Goal: Information Seeking & Learning: Check status

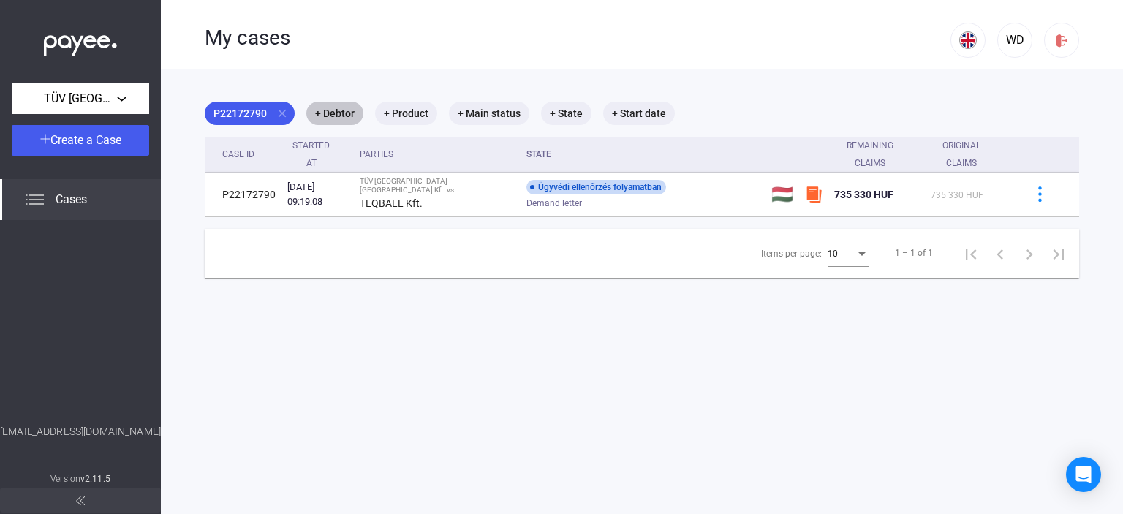
click at [333, 113] on mat-chip "+ Debtor" at bounding box center [334, 113] width 57 height 23
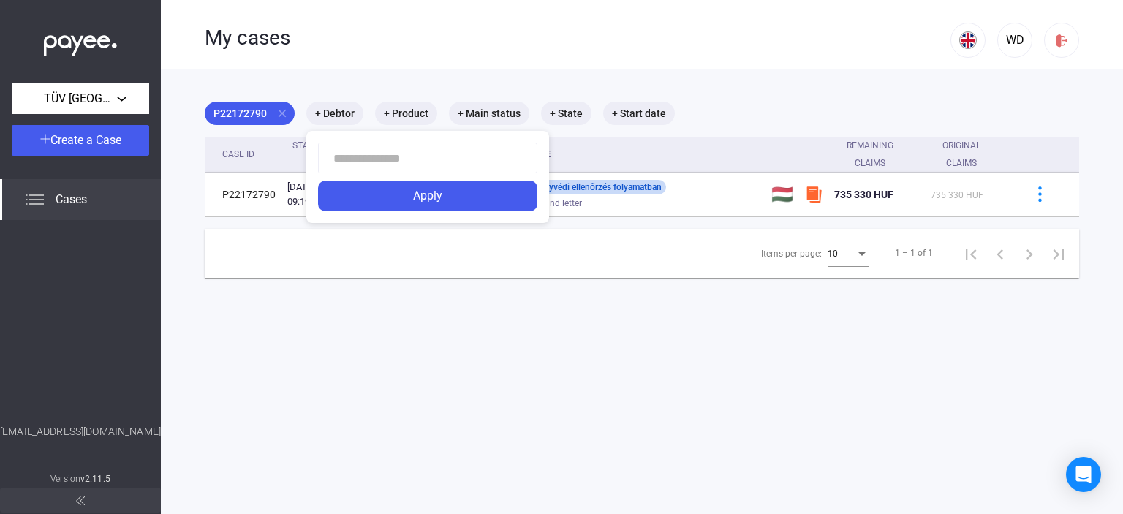
click at [404, 111] on div at bounding box center [561, 257] width 1123 height 514
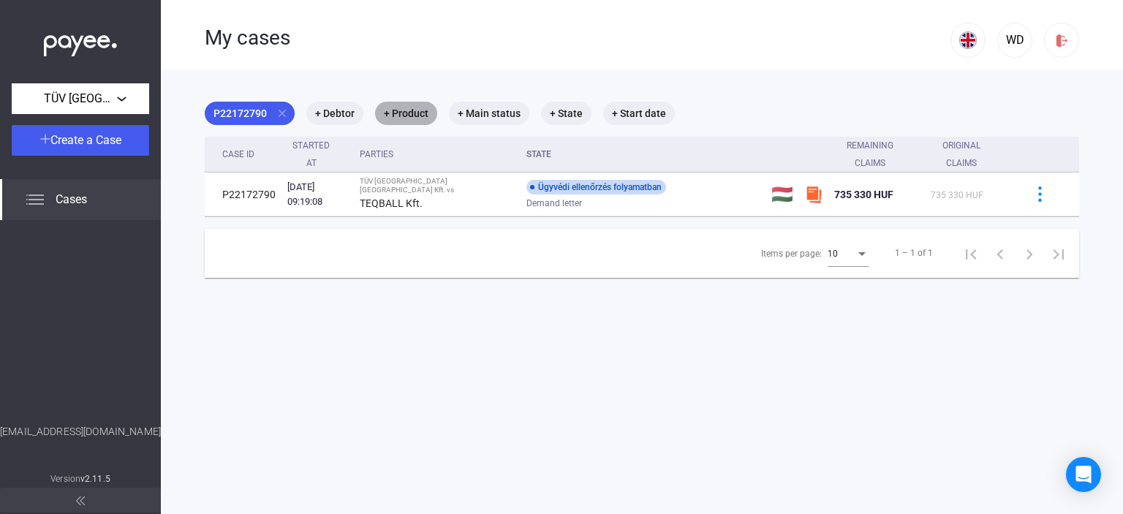
click at [404, 111] on mat-chip "+ Product" at bounding box center [406, 113] width 62 height 23
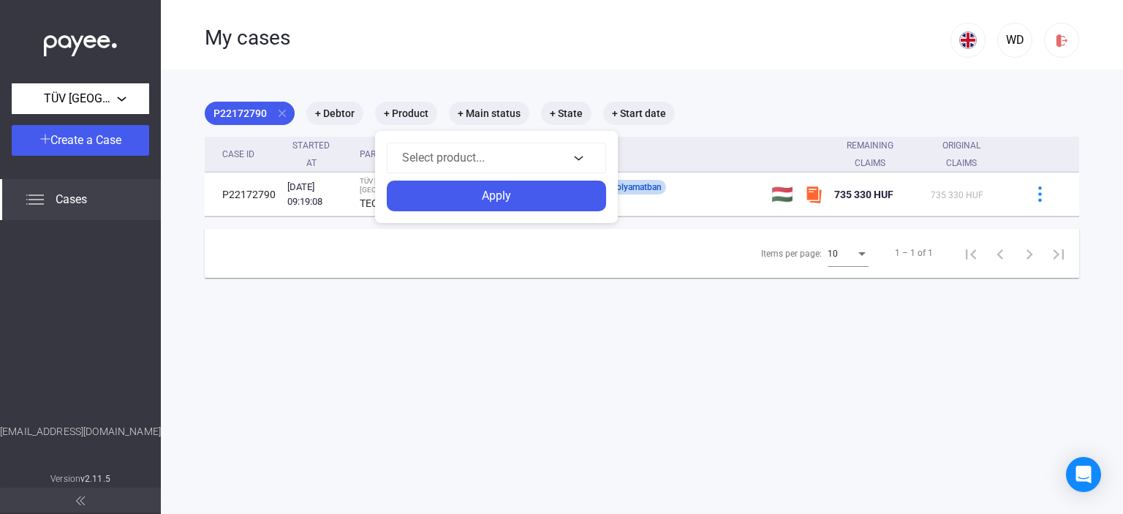
click at [337, 110] on div at bounding box center [561, 257] width 1123 height 514
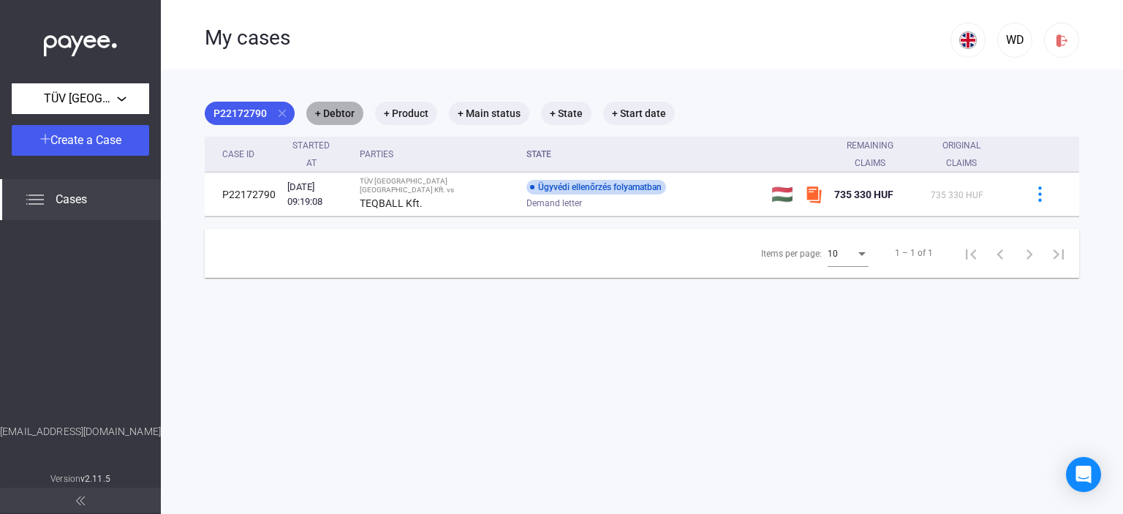
click at [337, 110] on mat-chip "+ Debtor" at bounding box center [334, 113] width 57 height 23
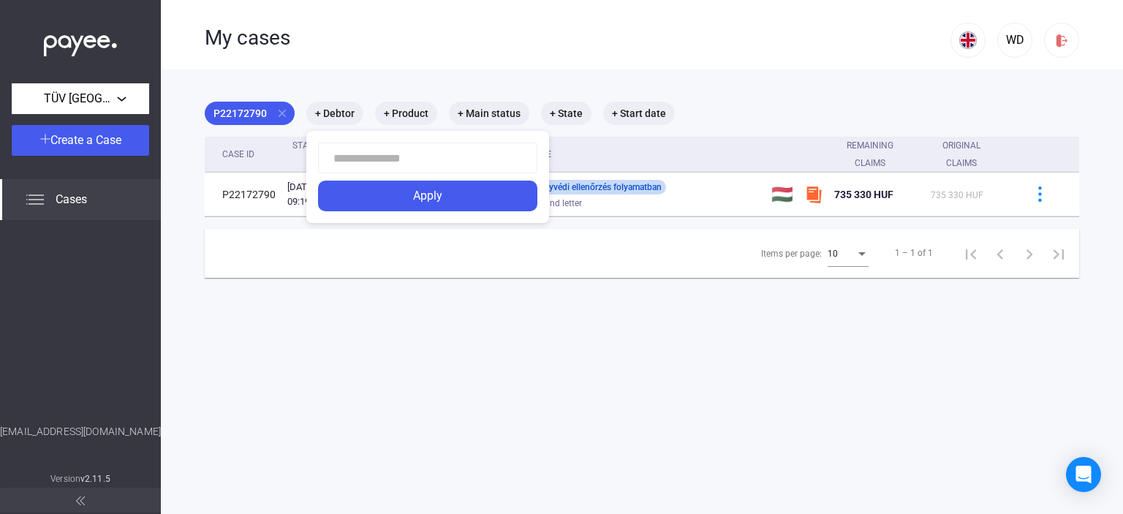
click at [955, 41] on div at bounding box center [561, 257] width 1123 height 514
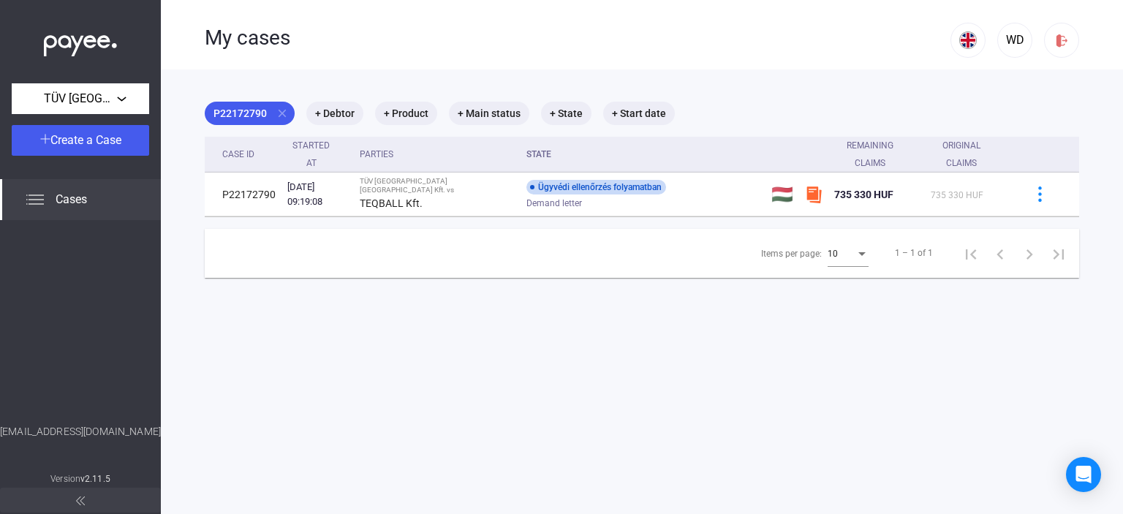
click at [959, 41] on img at bounding box center [968, 40] width 18 height 18
click at [956, 72] on img at bounding box center [960, 76] width 18 height 18
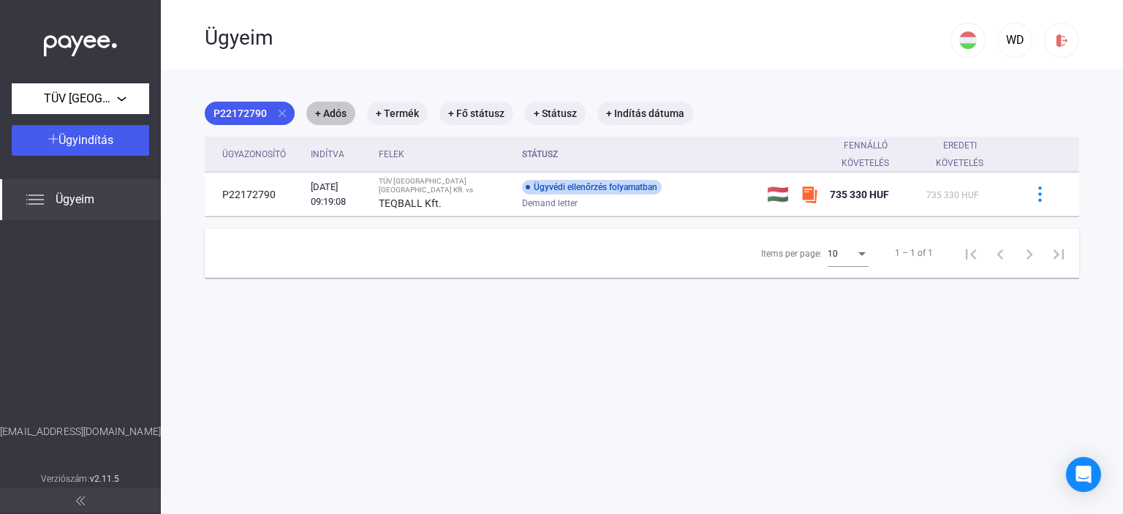
click at [331, 113] on mat-chip "+ Adós" at bounding box center [330, 113] width 49 height 23
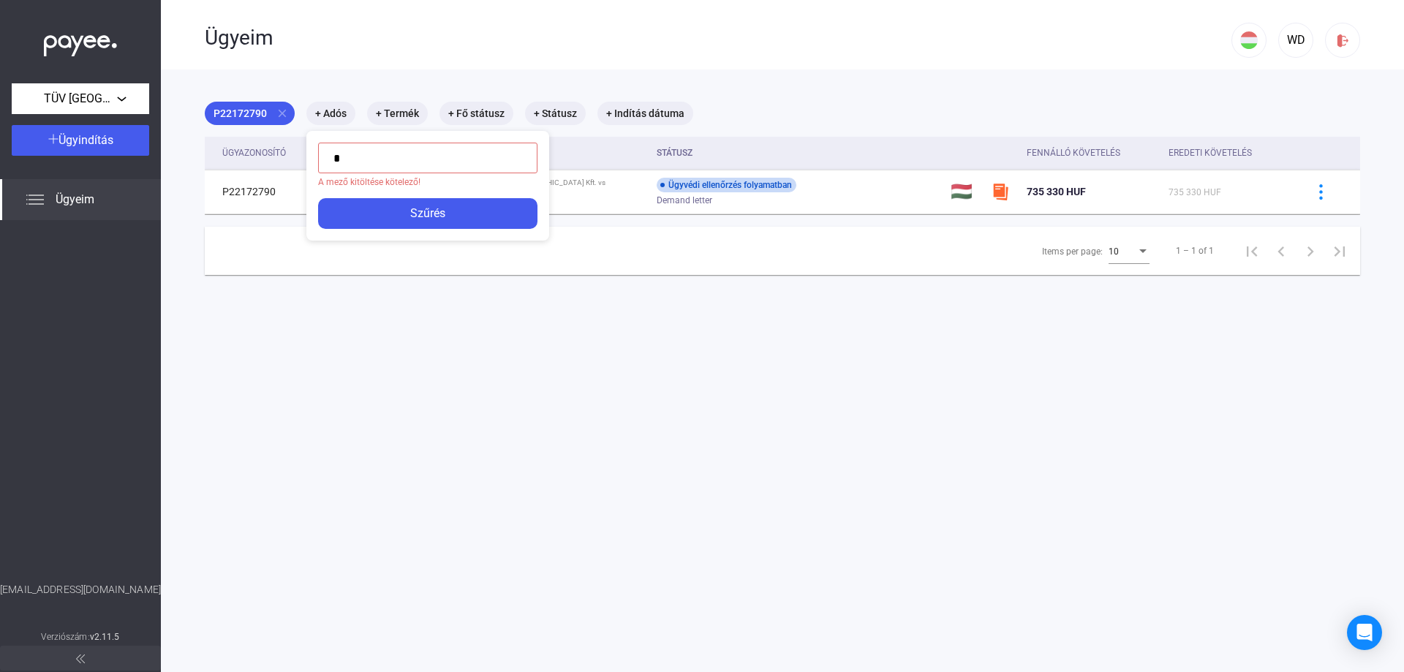
click at [358, 156] on input "*" at bounding box center [427, 158] width 219 height 31
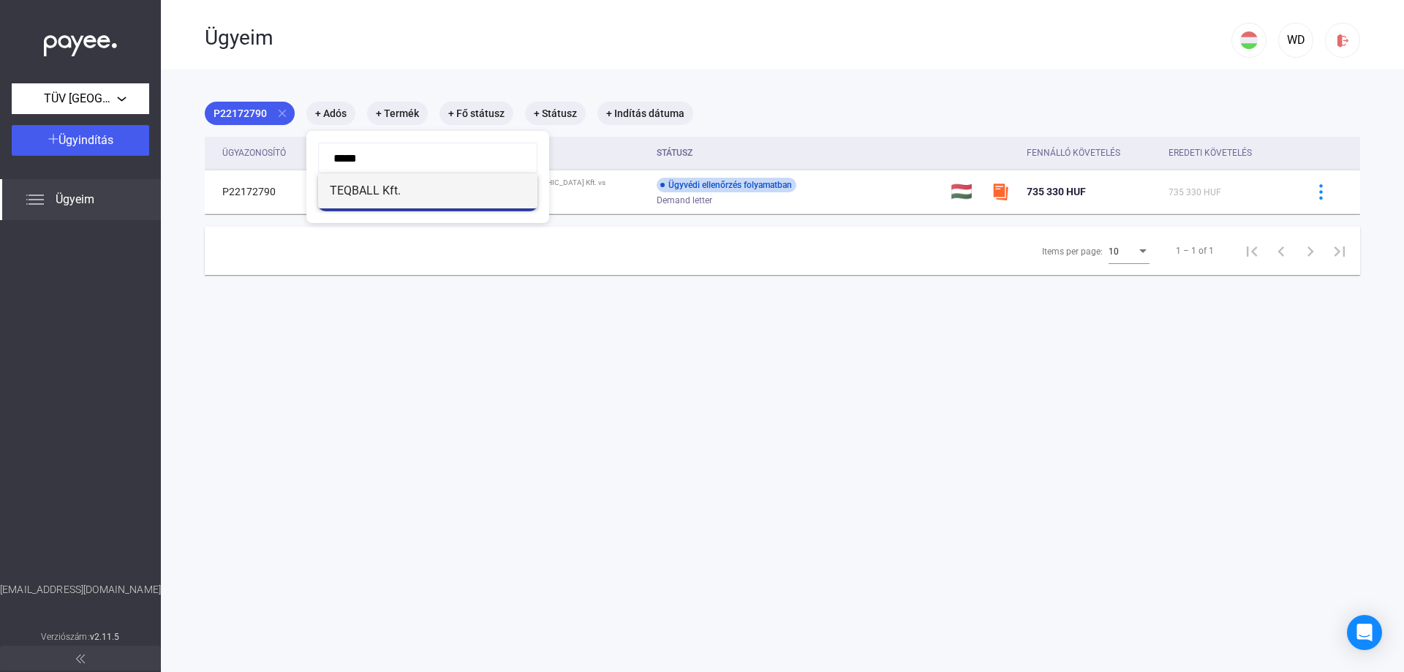
click at [335, 192] on span "TEQBALL Kft." at bounding box center [428, 191] width 196 height 18
type input "**********"
click at [488, 322] on div at bounding box center [702, 336] width 1404 height 672
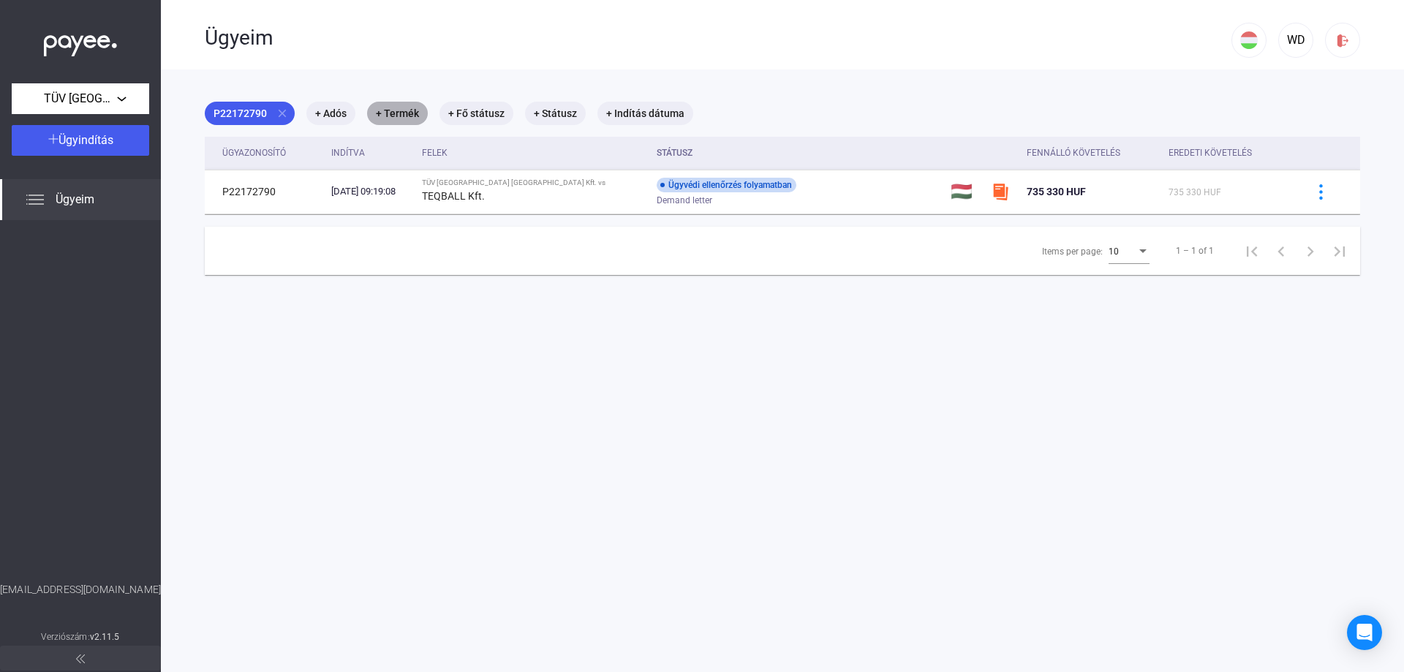
click at [402, 107] on mat-chip "+ Termék" at bounding box center [397, 113] width 61 height 23
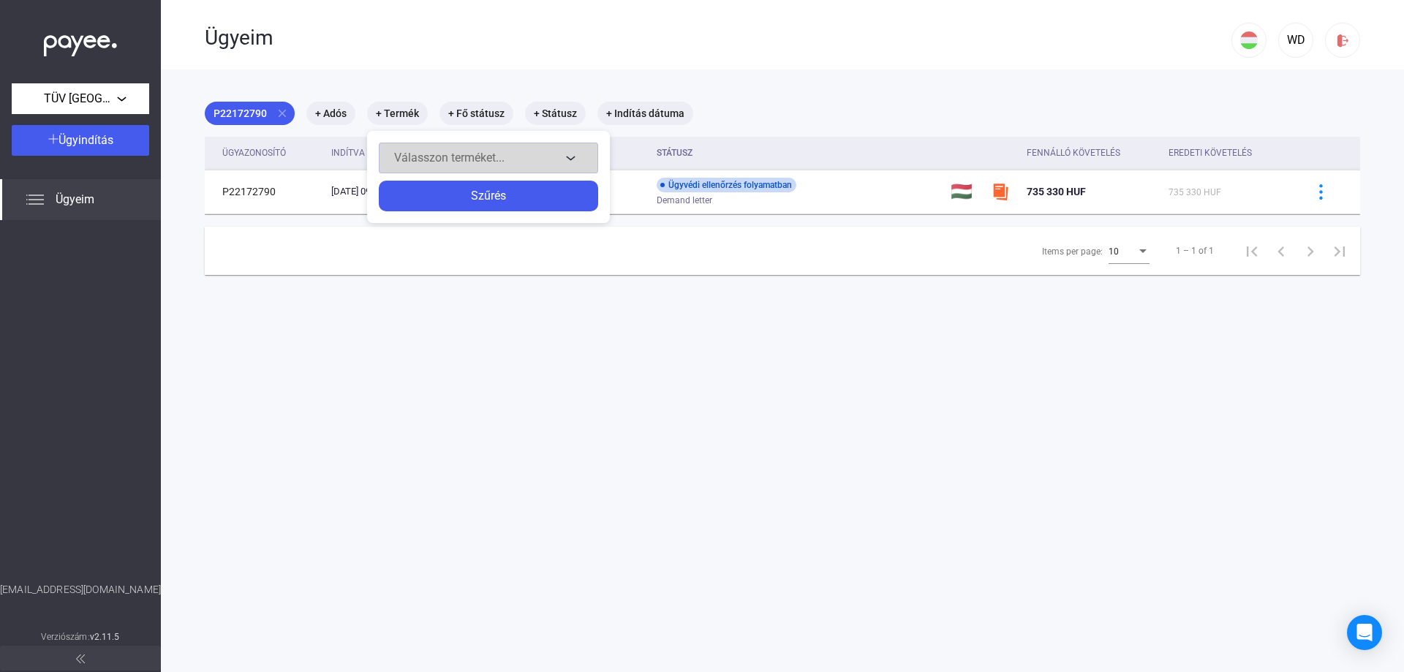
click at [573, 156] on button "Válasszon terméket..." at bounding box center [488, 158] width 219 height 31
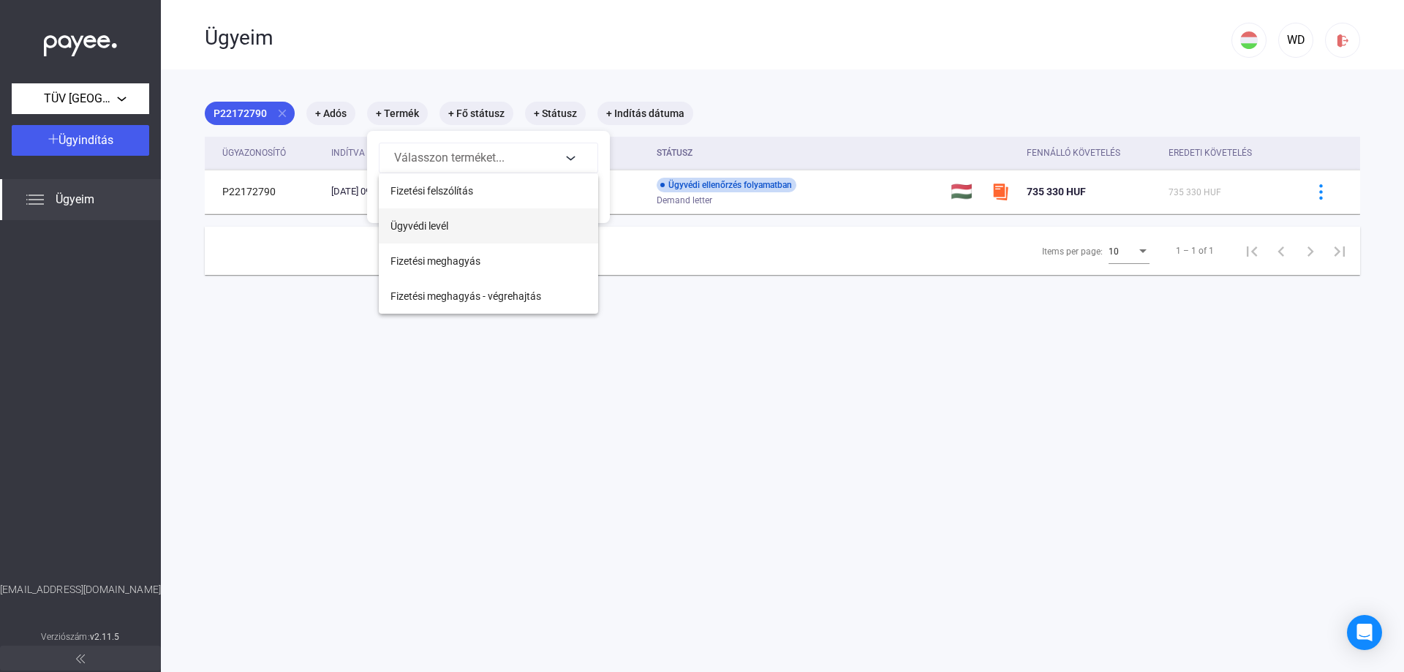
click at [445, 222] on span "Ügyvédi levél" at bounding box center [419, 226] width 58 height 18
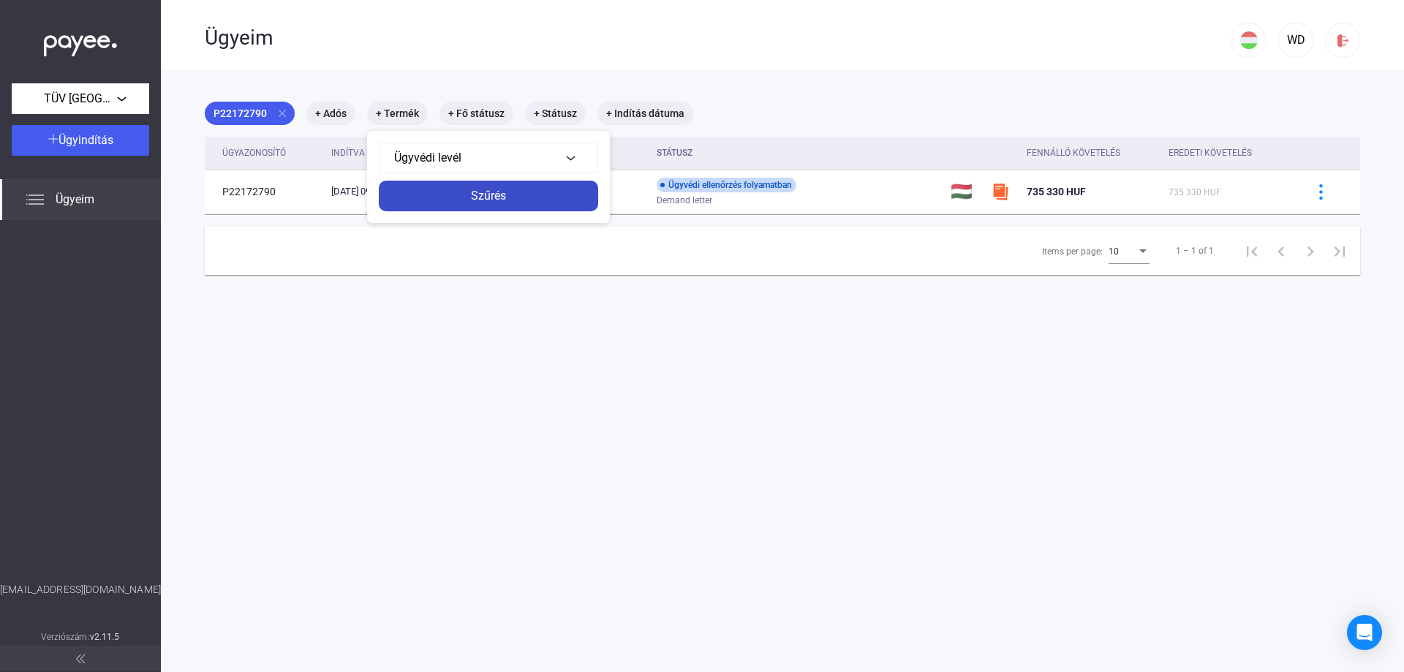
click at [493, 192] on div "Szűrés" at bounding box center [488, 196] width 211 height 18
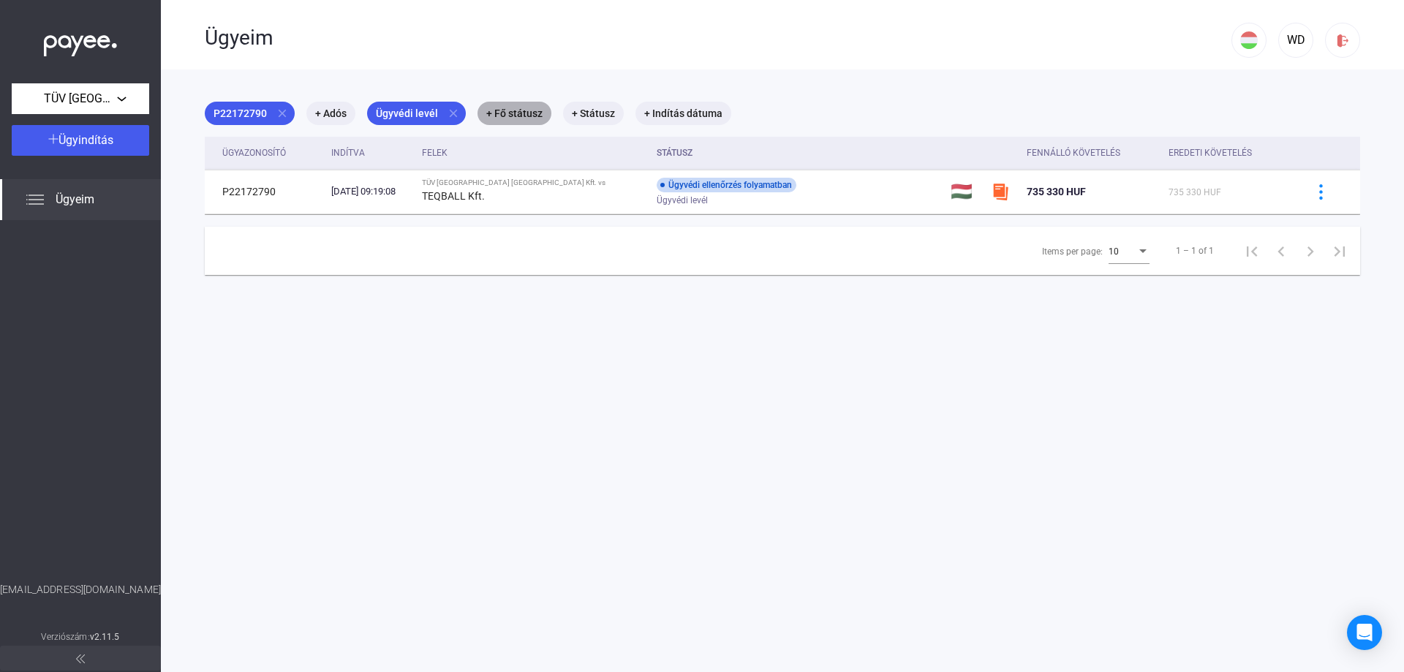
click at [497, 113] on mat-chip "+ Fő státusz" at bounding box center [514, 113] width 74 height 23
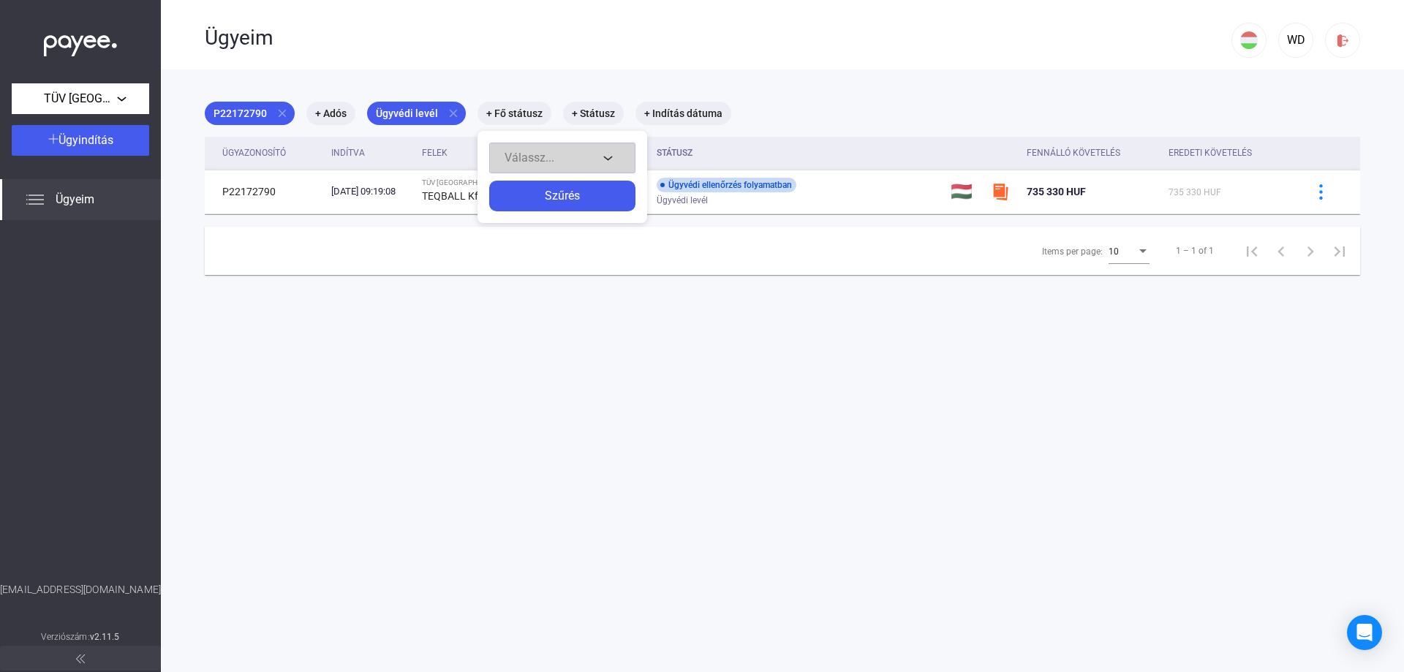
click at [611, 159] on button "Válassz..." at bounding box center [562, 158] width 146 height 31
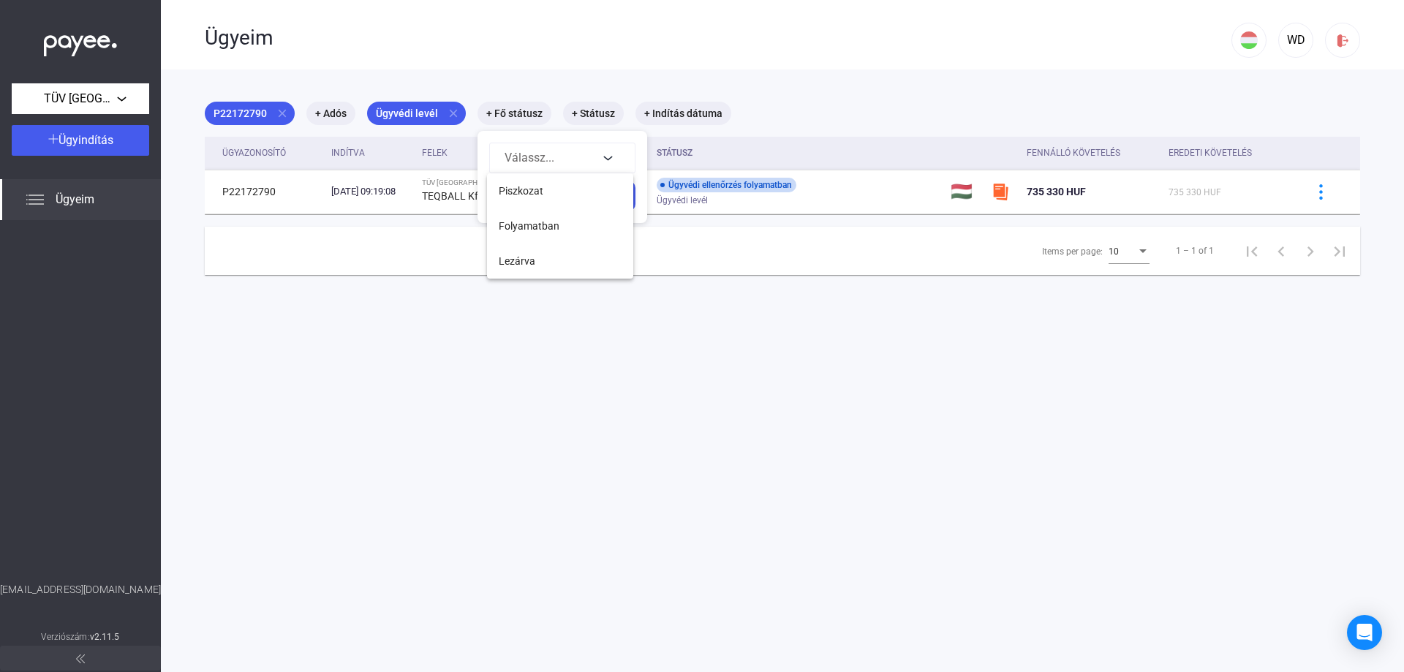
click at [706, 339] on div at bounding box center [702, 336] width 1404 height 672
click at [599, 110] on div at bounding box center [702, 336] width 1404 height 672
click at [599, 110] on mat-chip "+ Státusz" at bounding box center [593, 113] width 61 height 23
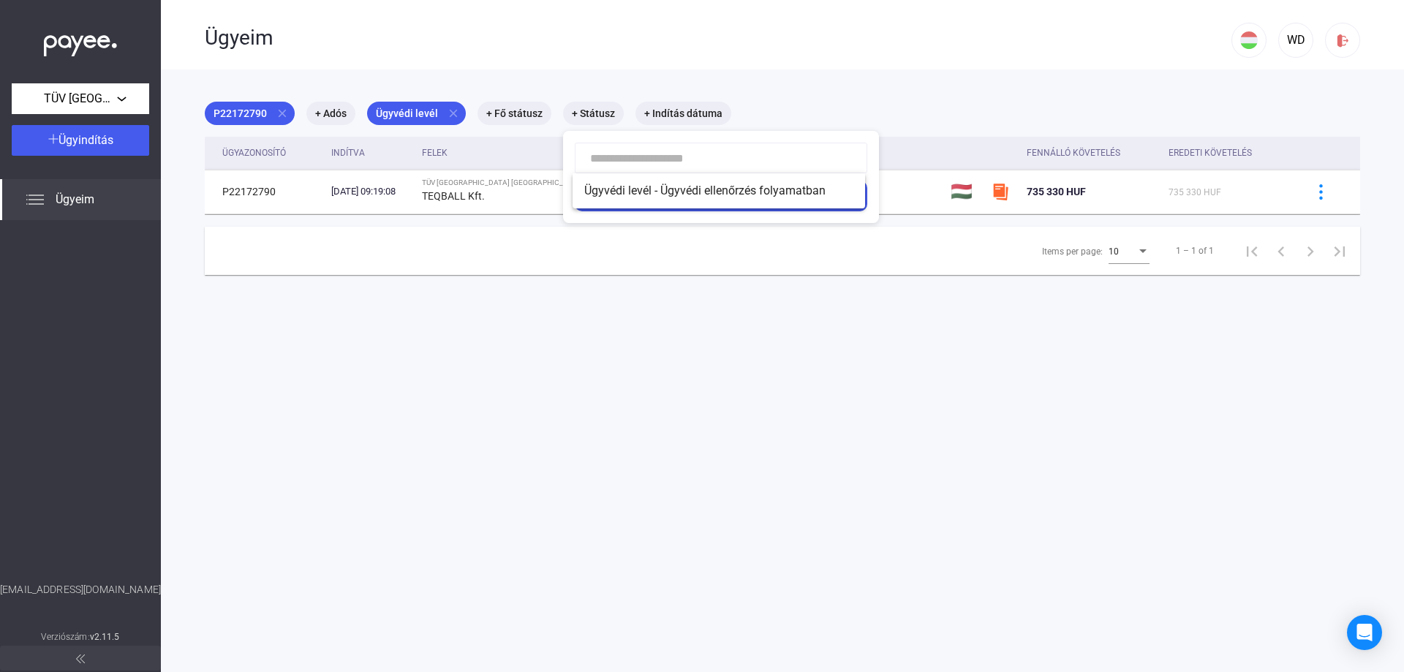
click at [661, 110] on div at bounding box center [702, 336] width 1404 height 672
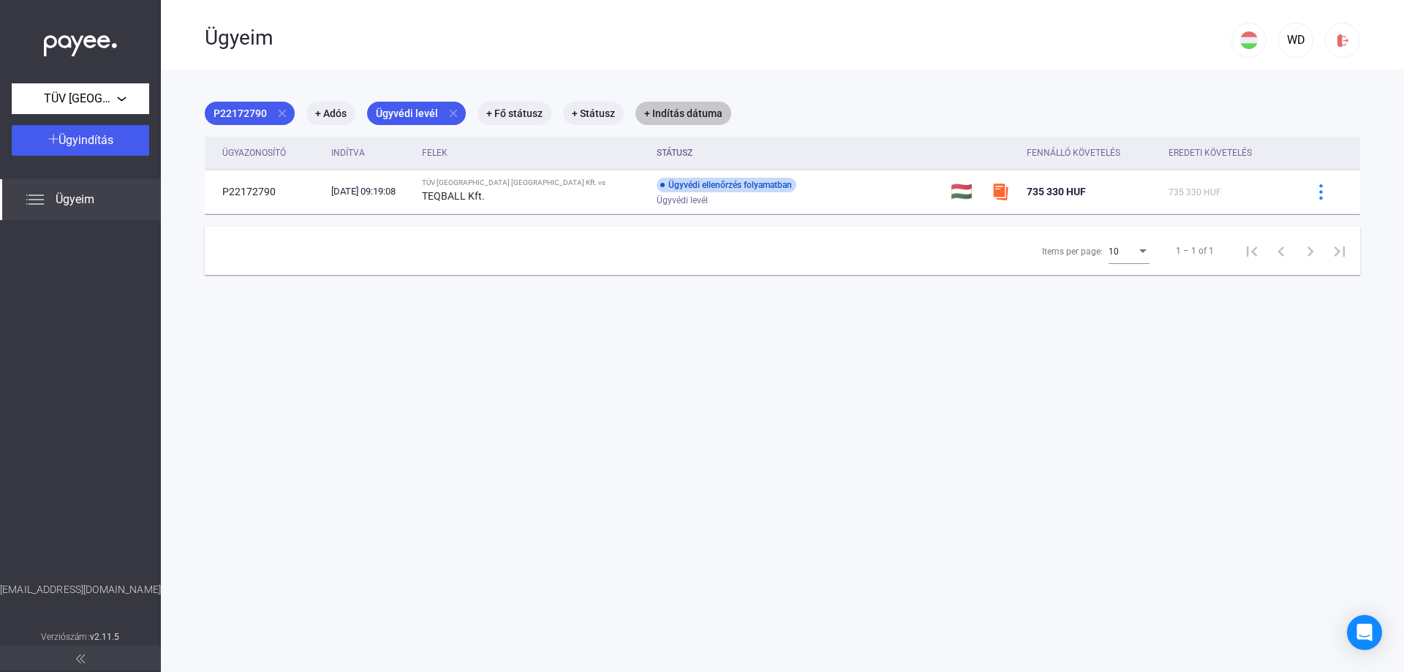
click at [661, 110] on mat-chip "+ Indítás dátuma" at bounding box center [683, 113] width 96 height 23
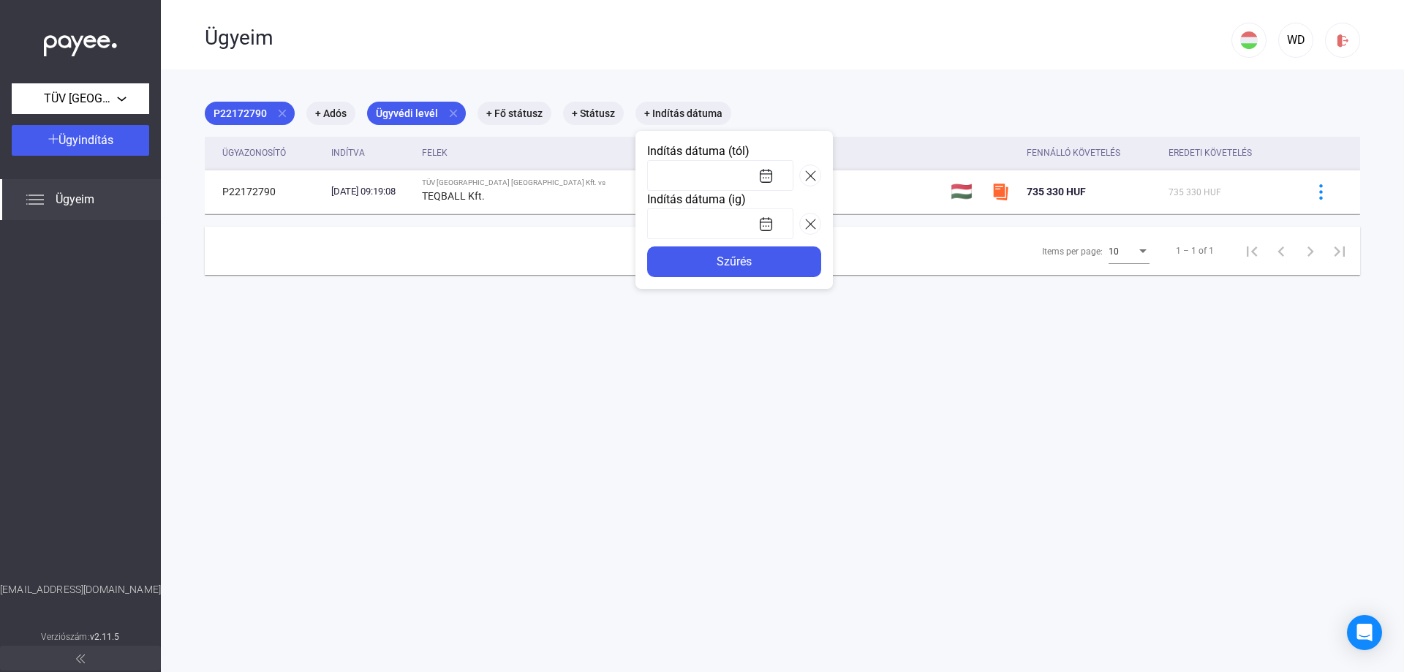
click at [764, 174] on input at bounding box center [720, 175] width 146 height 31
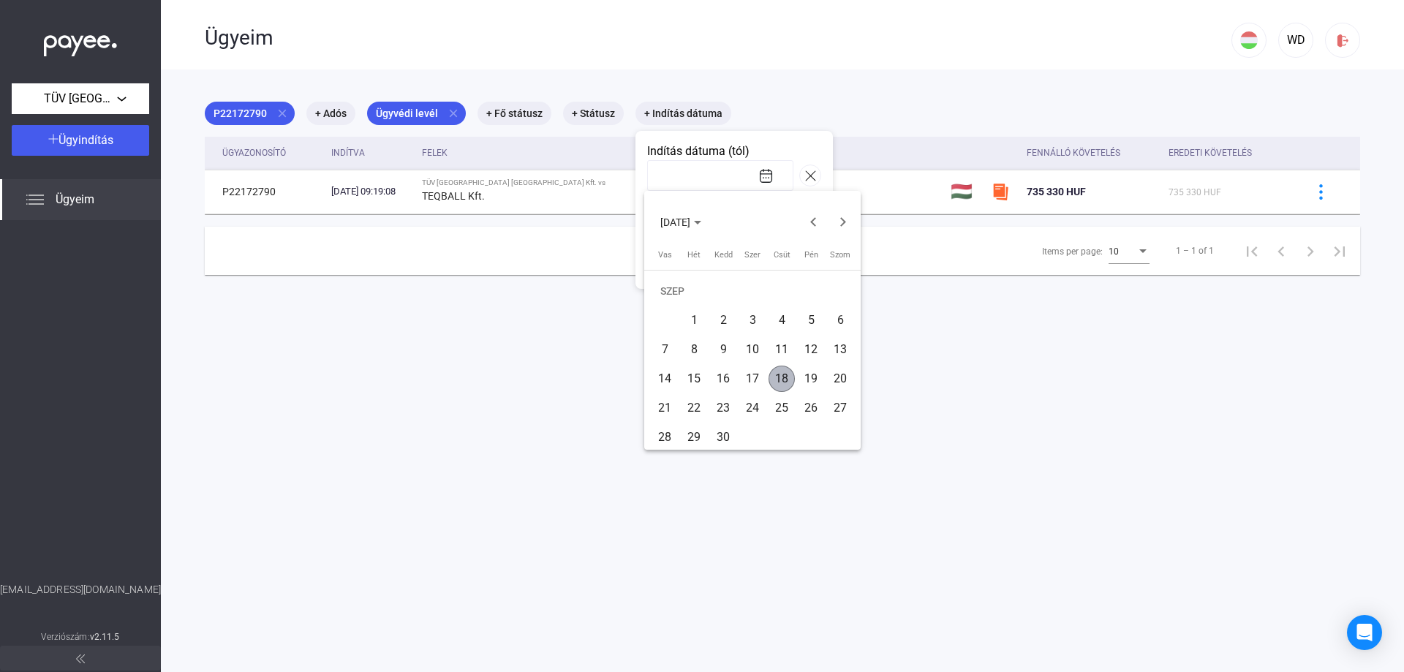
click at [779, 371] on div "18" at bounding box center [781, 379] width 26 height 26
type input "**********"
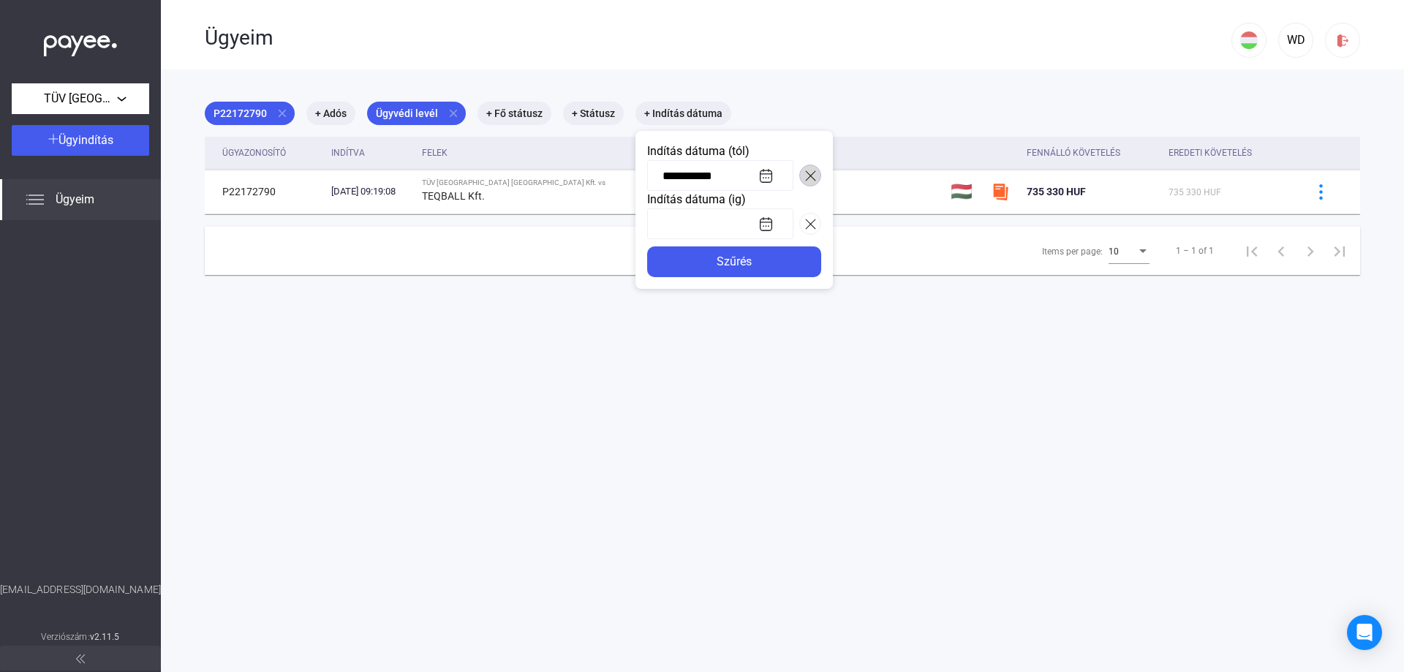
click at [805, 175] on img at bounding box center [810, 175] width 11 height 11
click at [761, 173] on input at bounding box center [720, 175] width 146 height 31
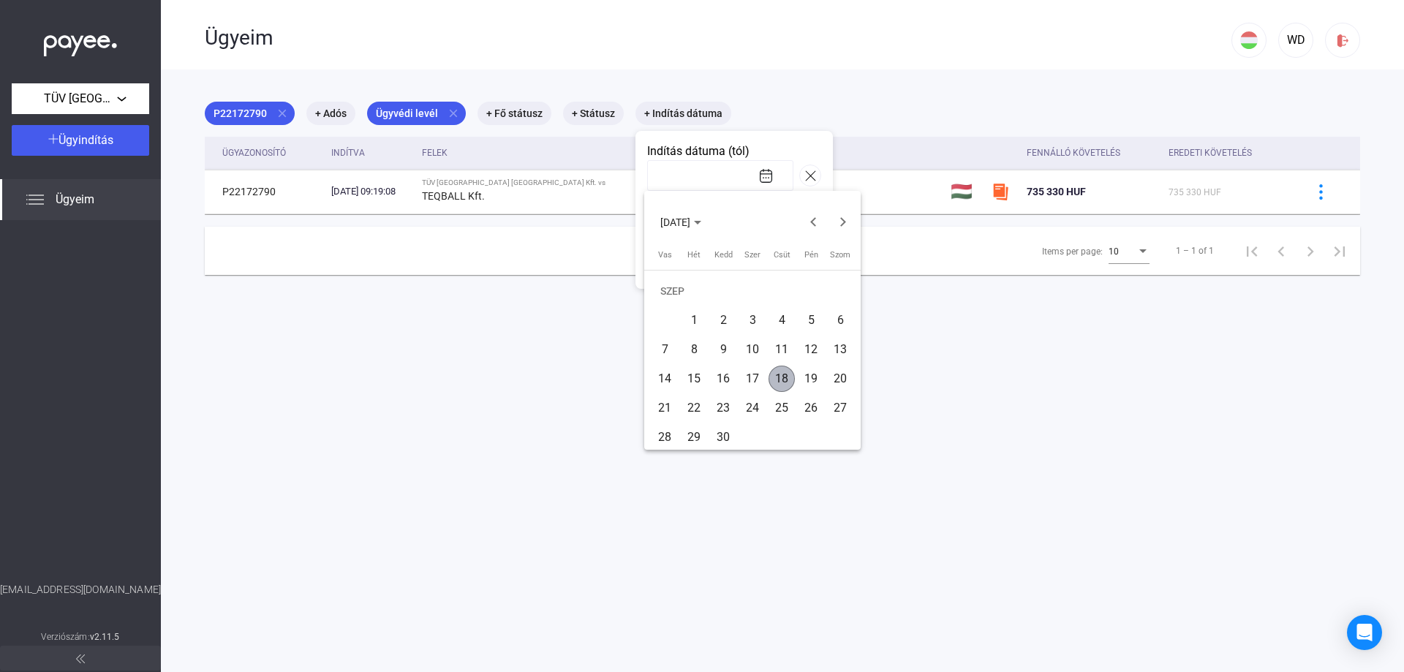
click at [780, 372] on div "18" at bounding box center [781, 379] width 26 height 26
type input "**********"
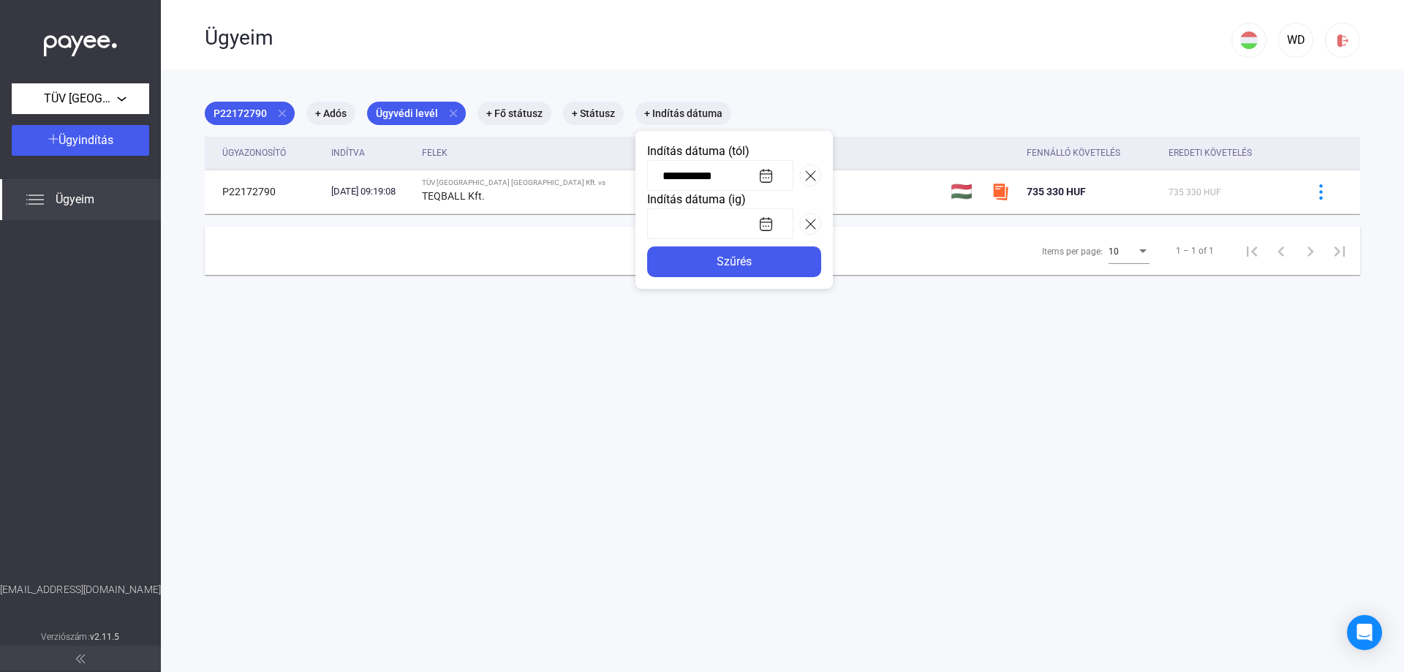
click at [836, 435] on div at bounding box center [702, 336] width 1404 height 672
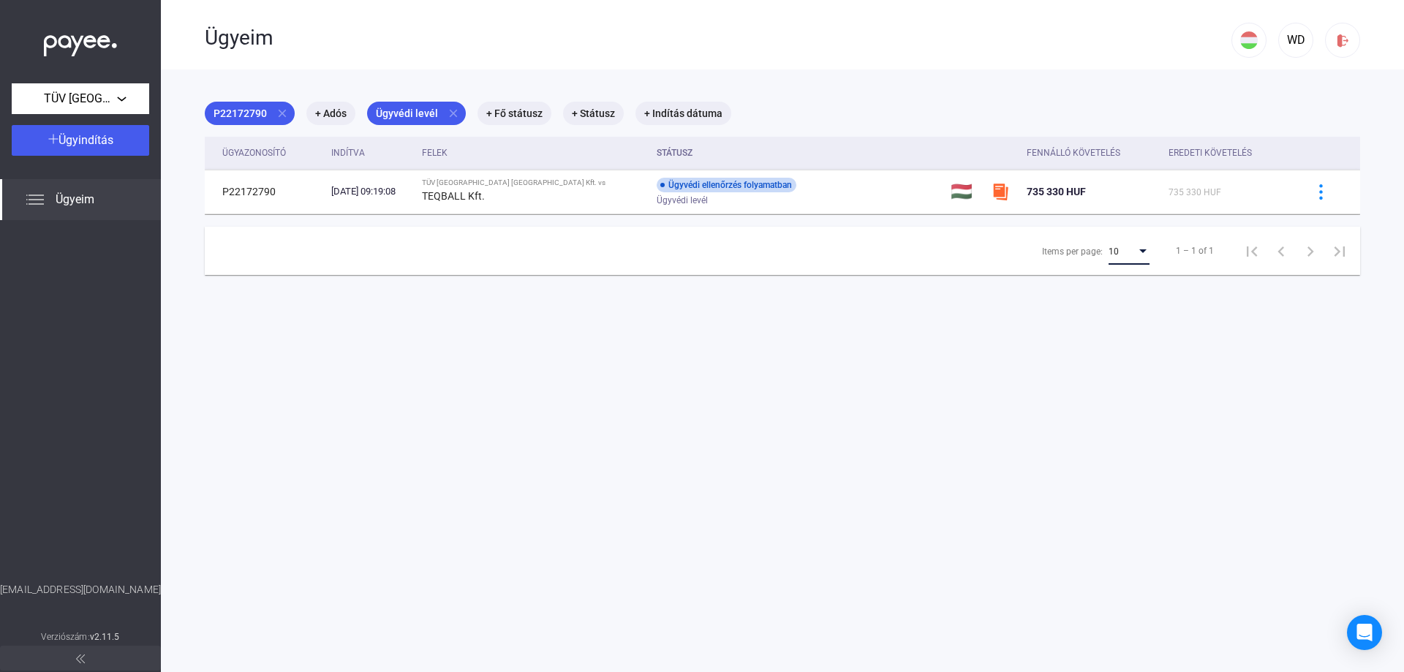
click at [1122, 249] on div "Items per page:" at bounding box center [1142, 252] width 13 height 12
click at [1122, 325] on div at bounding box center [702, 336] width 1404 height 672
click at [124, 95] on div "TÜV [GEOGRAPHIC_DATA] [GEOGRAPHIC_DATA] Kft." at bounding box center [80, 99] width 129 height 18
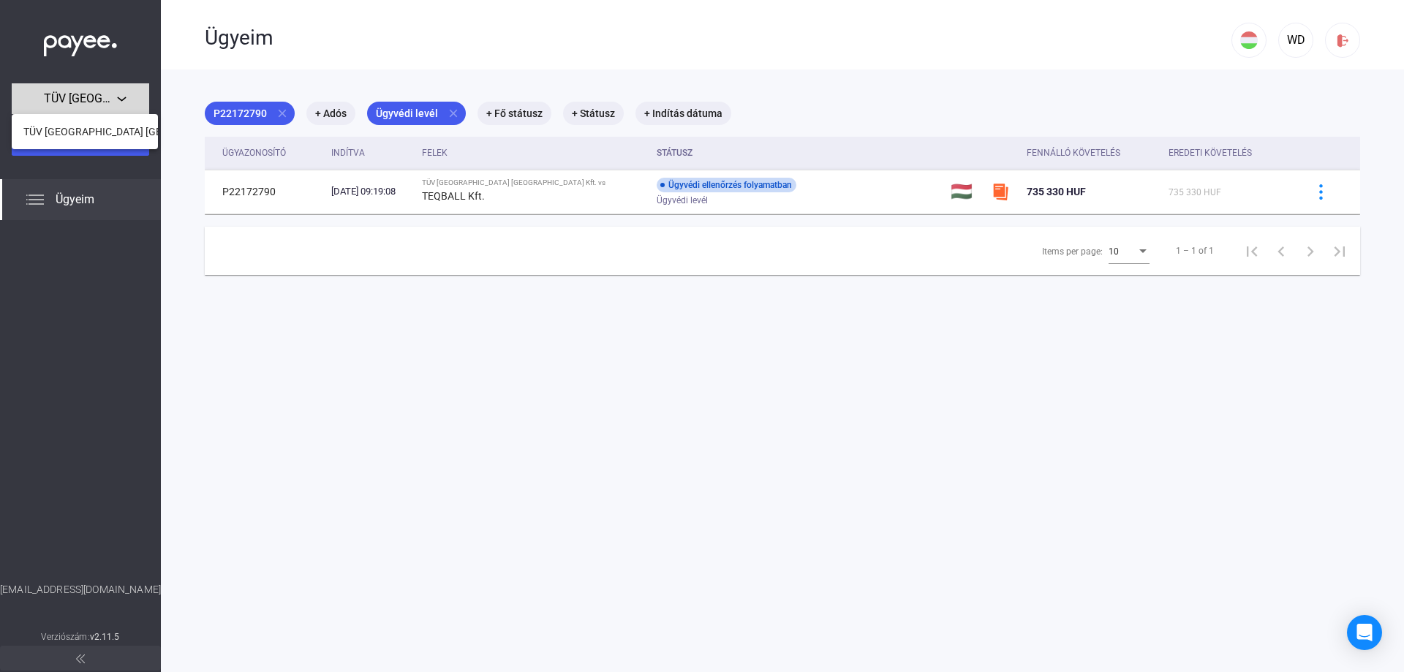
click at [124, 95] on div at bounding box center [702, 336] width 1404 height 672
click at [75, 193] on span "Ügyeim" at bounding box center [75, 200] width 39 height 18
